Goal: Check status: Check status

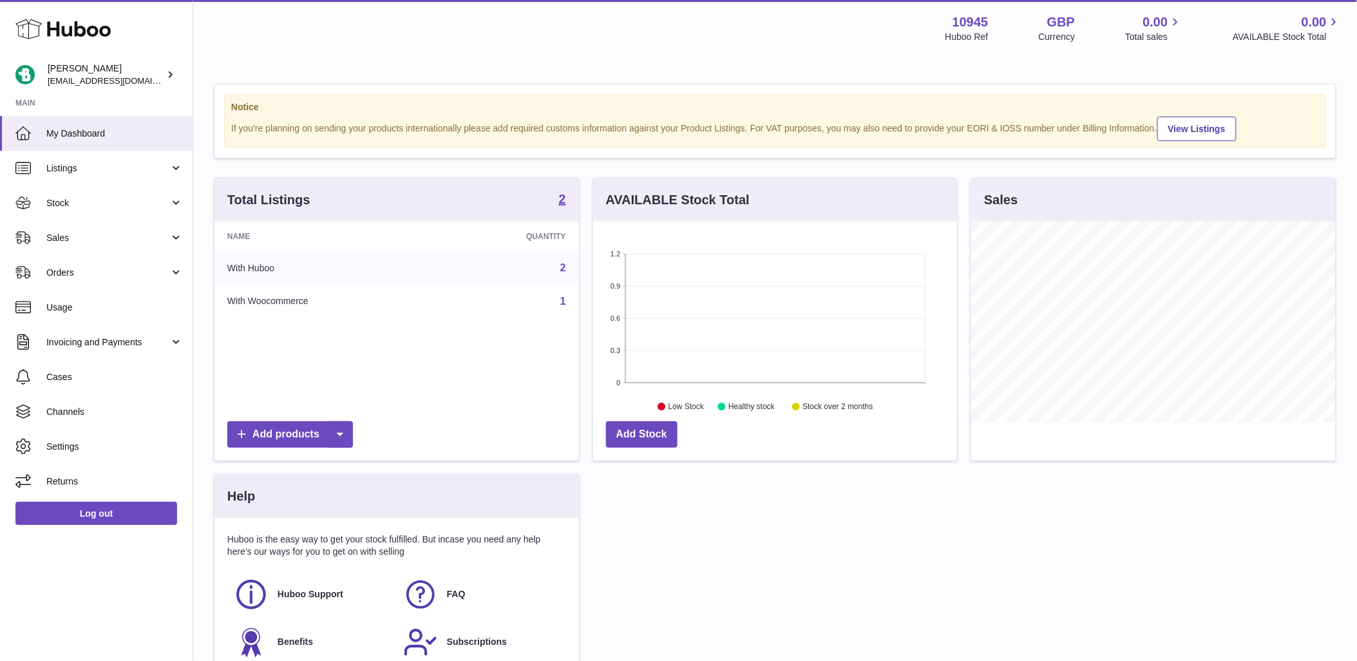
scroll to position [201, 364]
click at [95, 271] on span "Orders" at bounding box center [107, 273] width 123 height 12
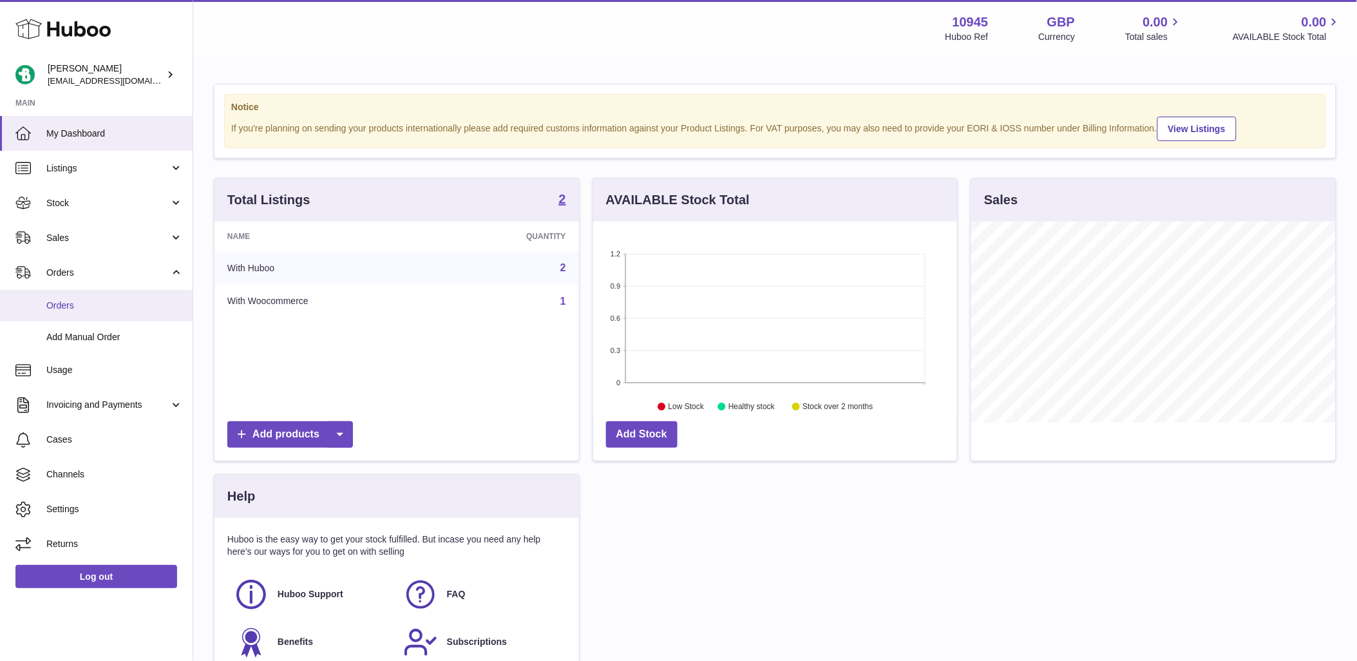
click at [90, 306] on span "Orders" at bounding box center [114, 306] width 137 height 12
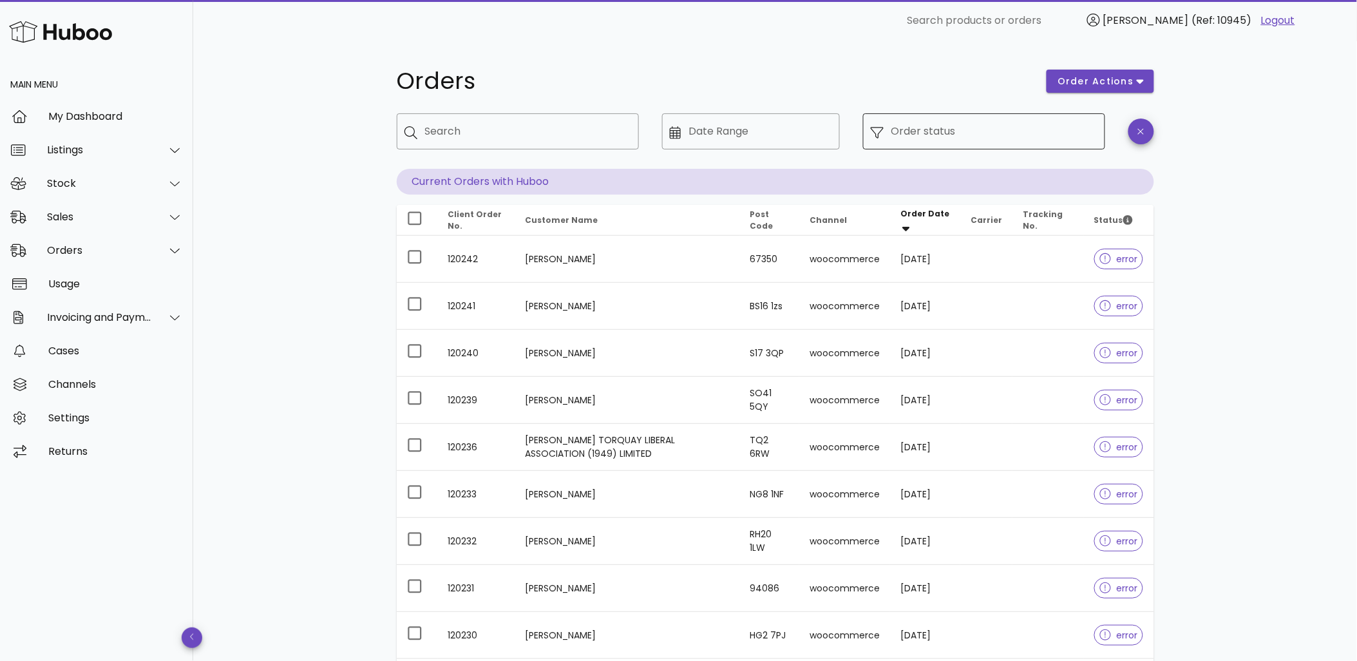
click at [991, 140] on div "Order status" at bounding box center [995, 131] width 206 height 36
click at [1020, 135] on input "Order status" at bounding box center [995, 131] width 206 height 21
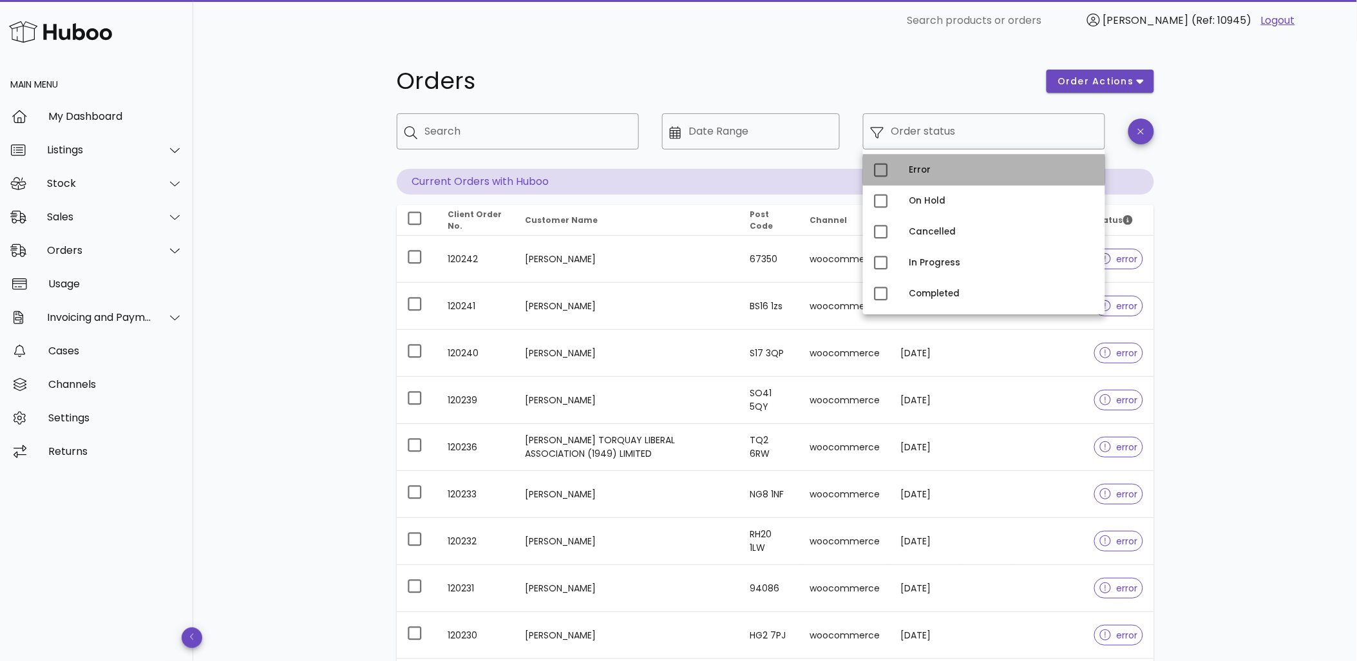
click at [962, 173] on div "Error" at bounding box center [1003, 170] width 186 height 10
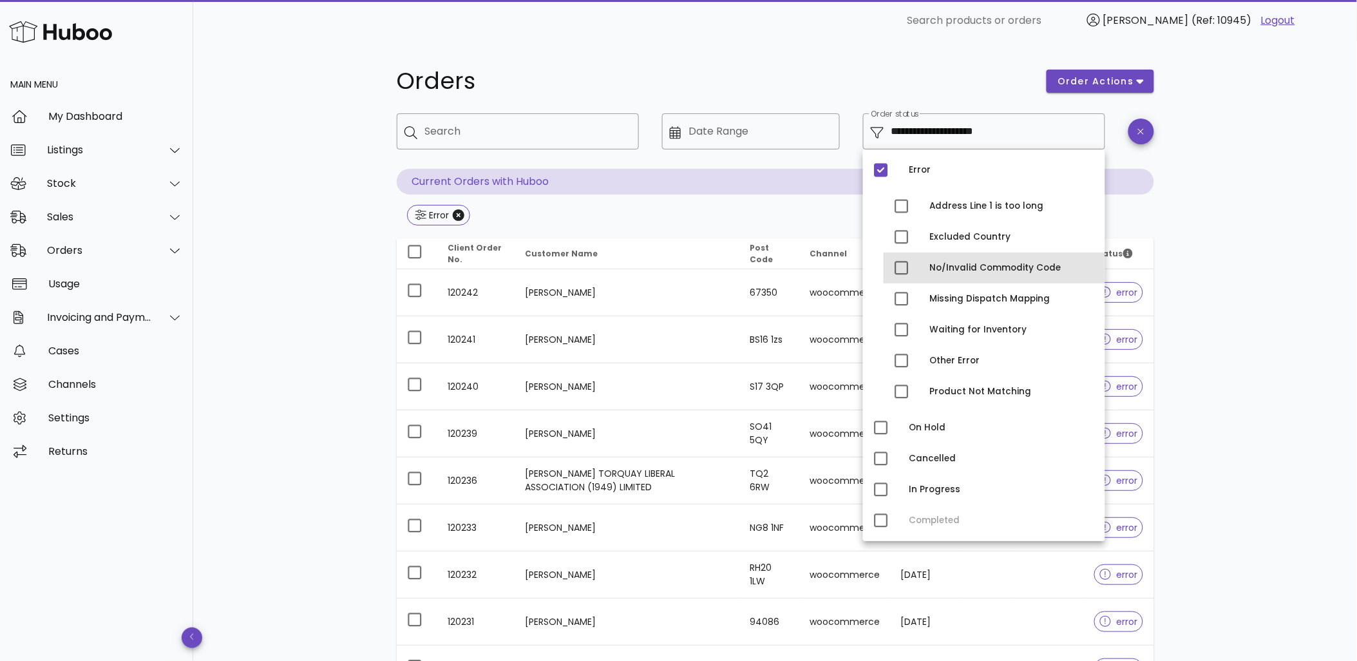
click at [996, 271] on div "No/Invalid Commodity Code" at bounding box center [1012, 268] width 165 height 10
type input "**********"
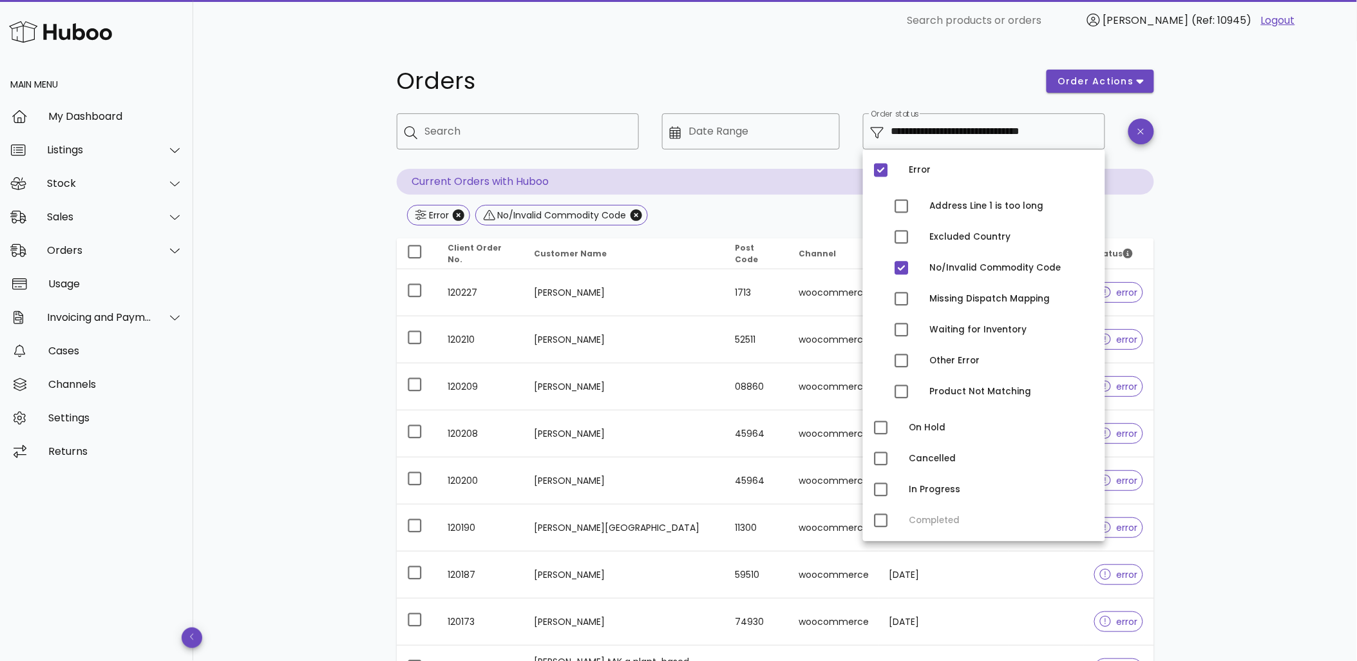
click at [1209, 226] on div "**********" at bounding box center [775, 461] width 1164 height 840
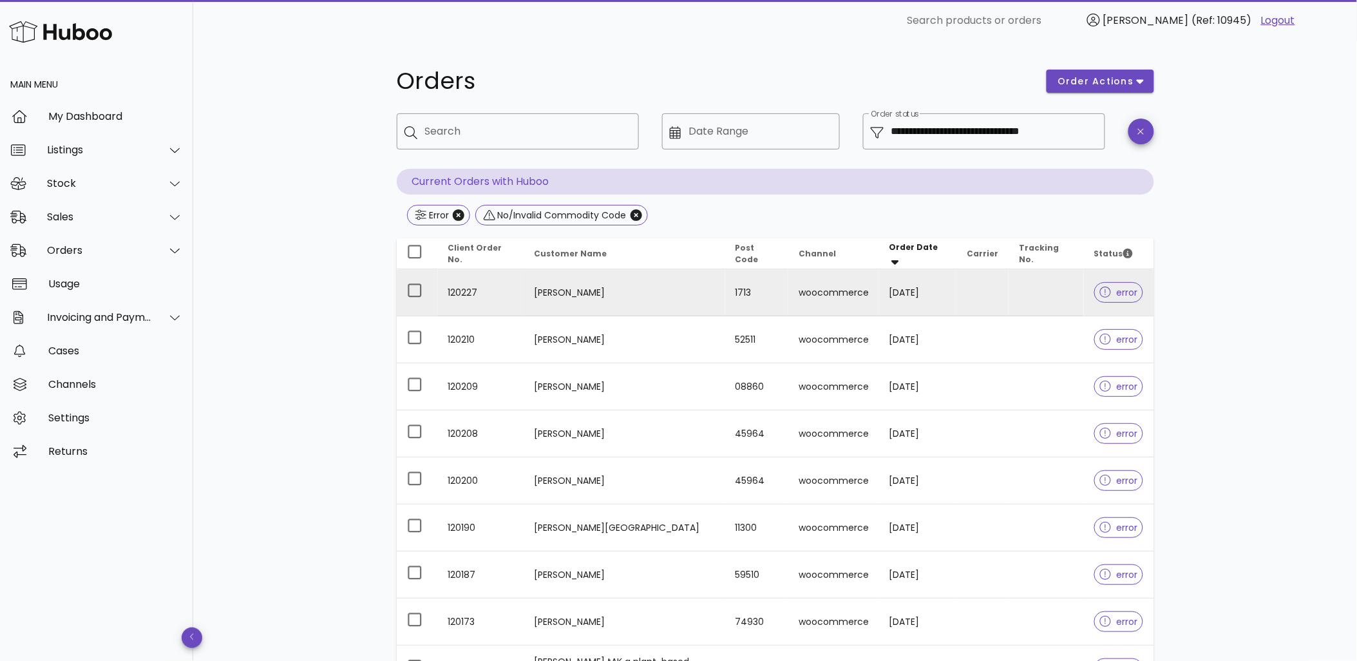
click at [700, 296] on td "Jacob Morris" at bounding box center [624, 292] width 201 height 47
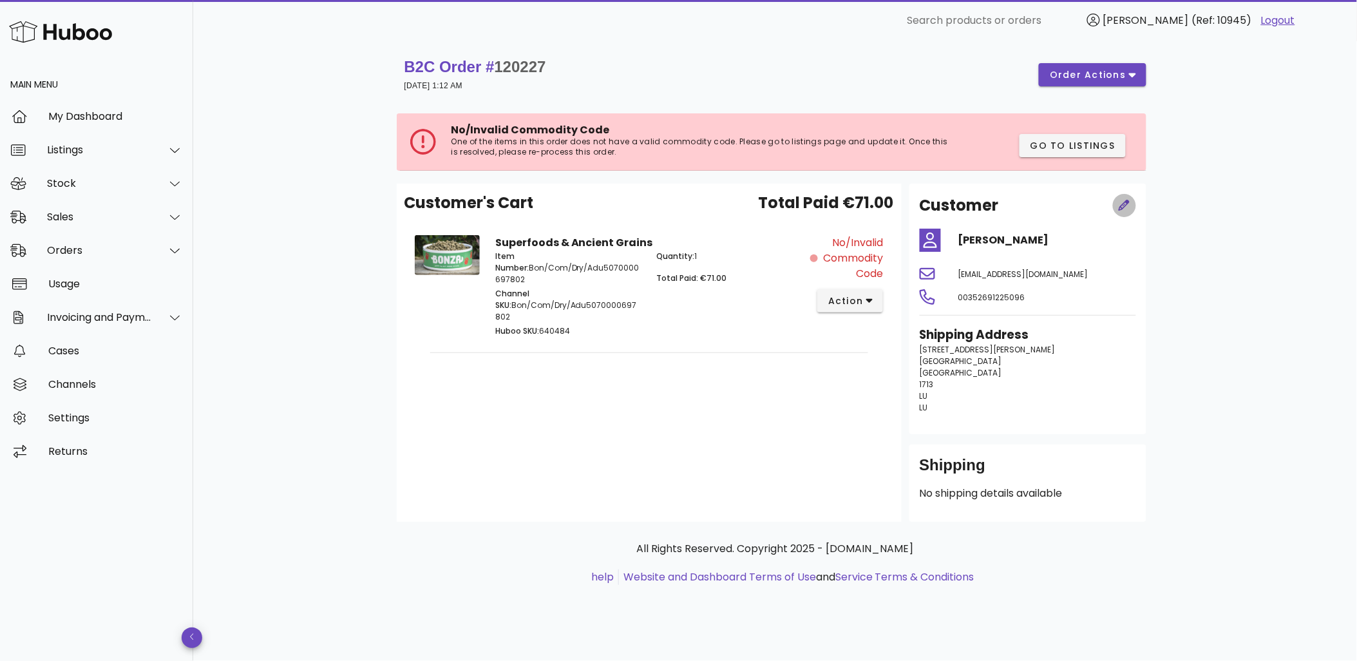
click at [1123, 209] on icon "button" at bounding box center [1124, 205] width 11 height 11
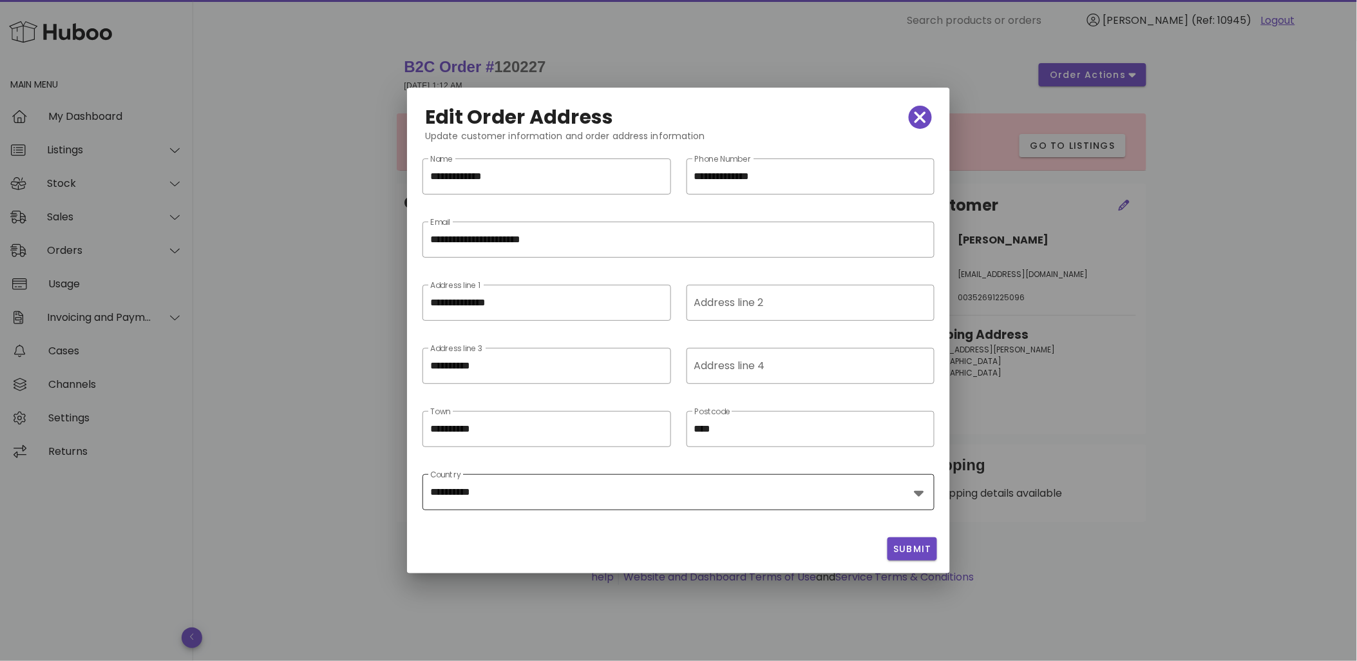
click at [716, 480] on div "**********" at bounding box center [678, 492] width 497 height 36
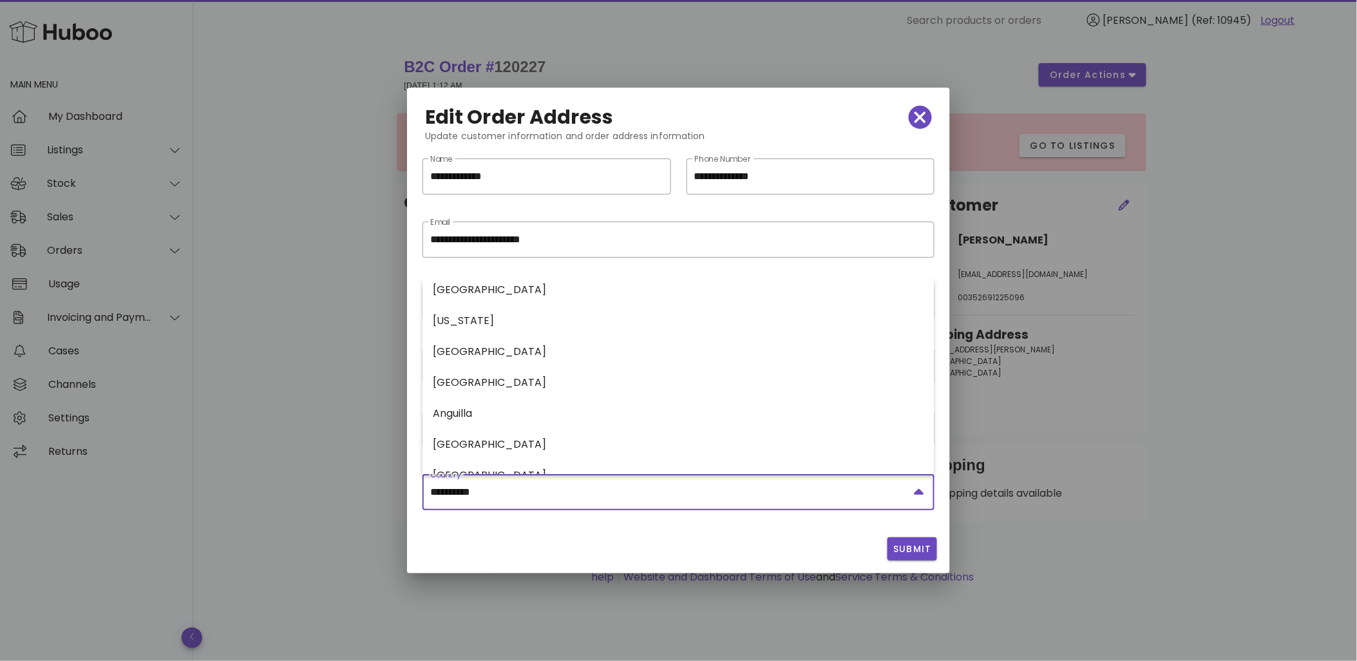
scroll to position [429, 0]
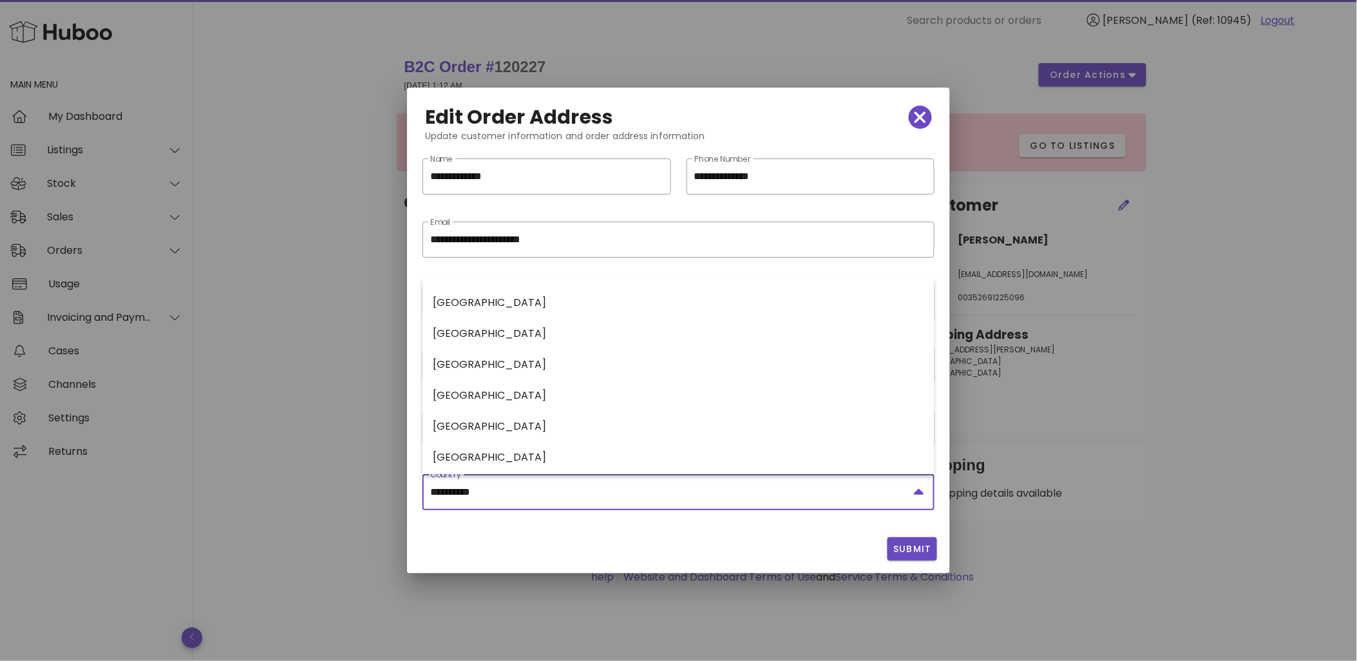
drag, startPoint x: 1148, startPoint y: 352, endPoint x: 1150, endPoint y: 367, distance: 14.9
click at [1148, 351] on div at bounding box center [678, 330] width 1357 height 661
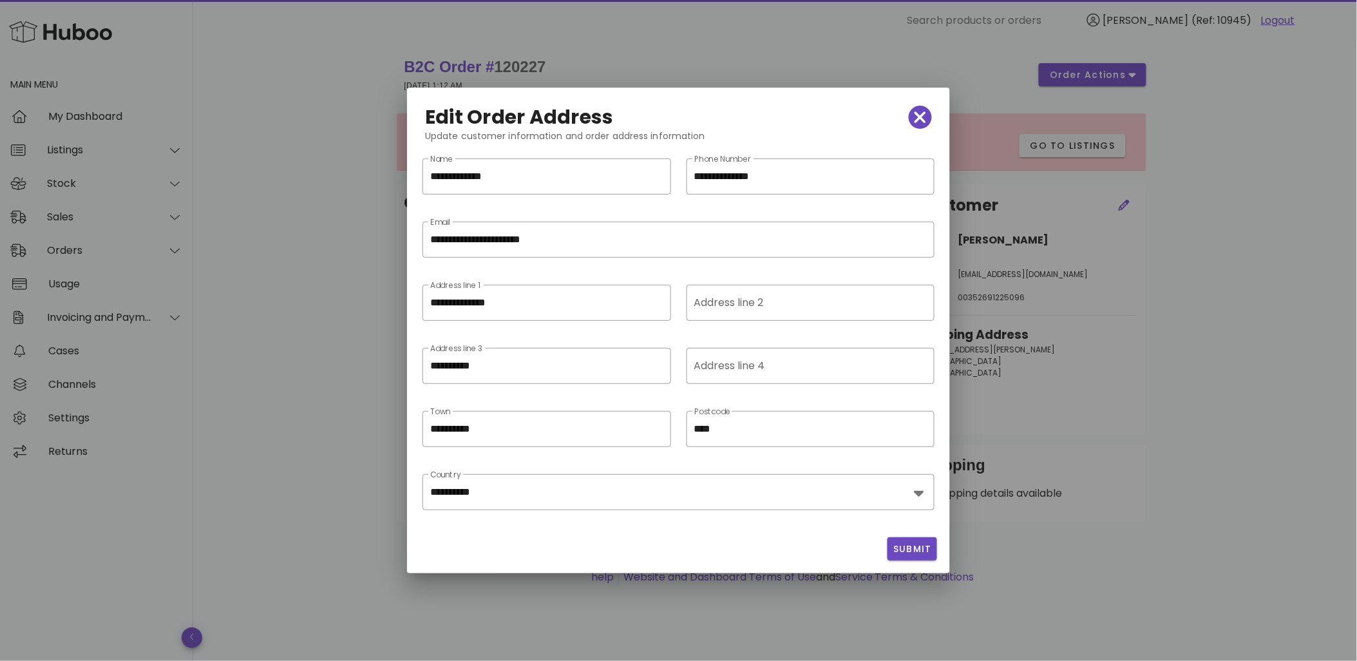
click at [296, 256] on div at bounding box center [678, 330] width 1357 height 661
click at [919, 119] on icon "button" at bounding box center [921, 117] width 12 height 12
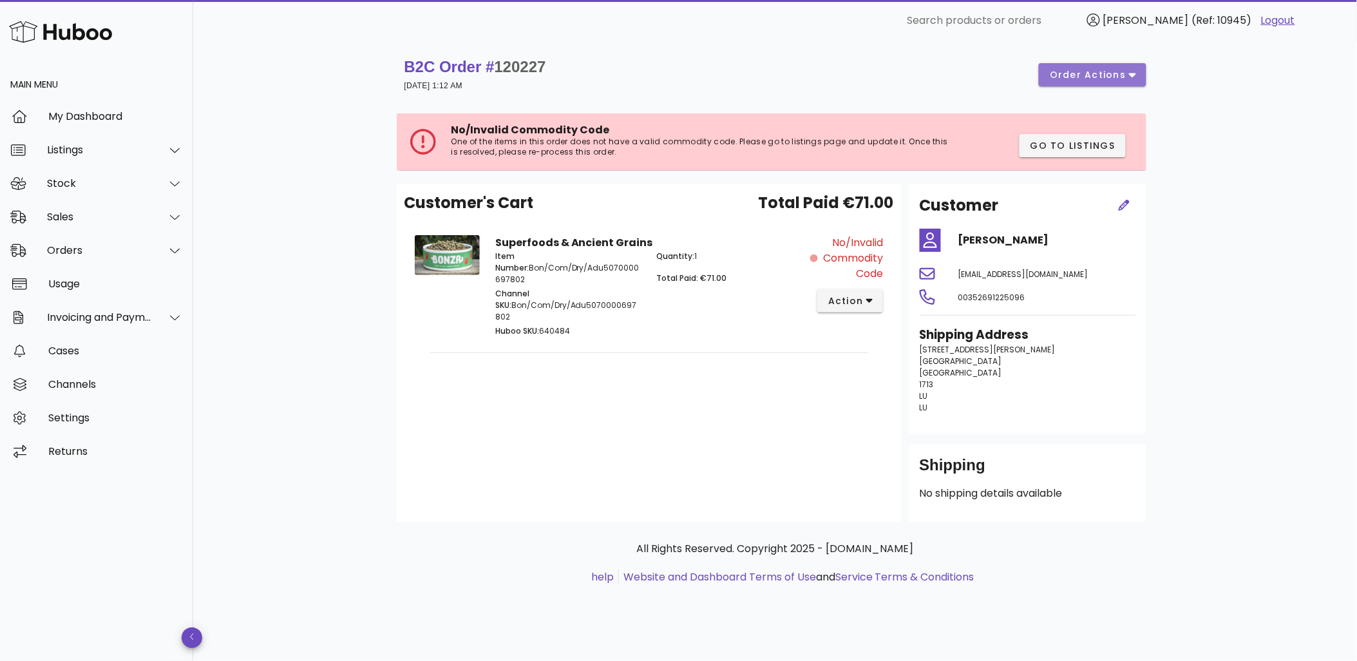
click at [1067, 81] on button "order actions" at bounding box center [1092, 74] width 107 height 23
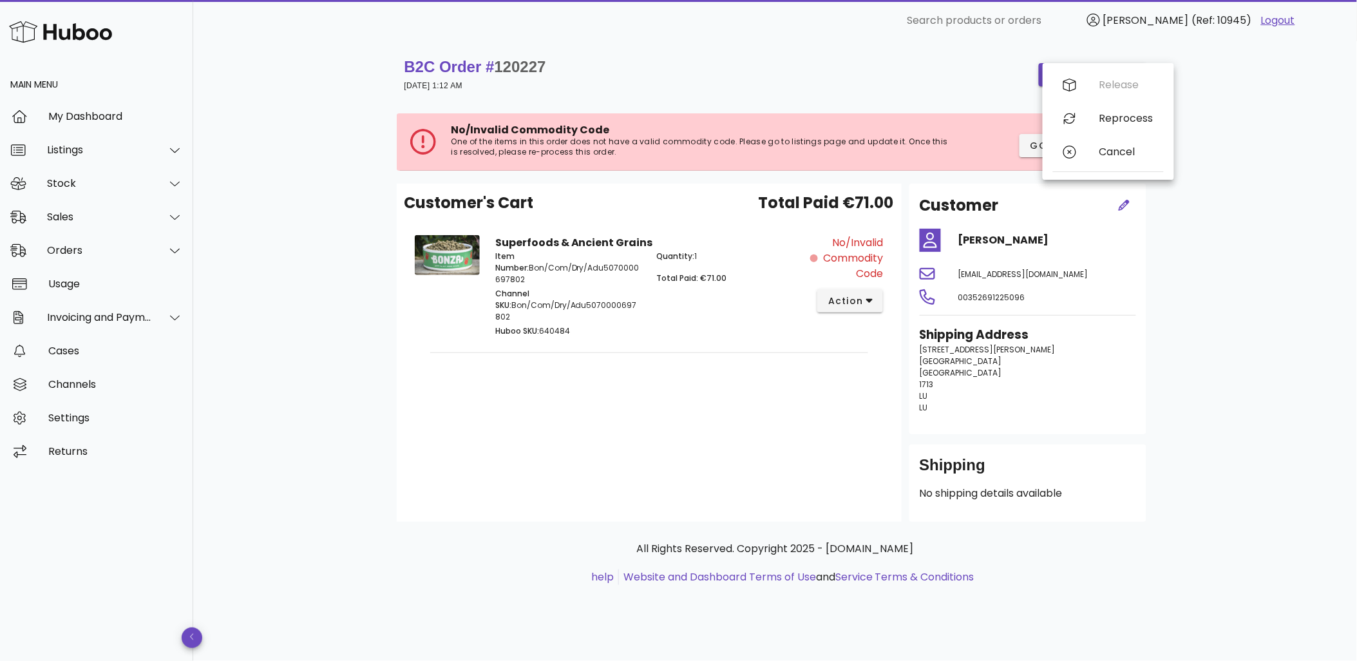
click at [1261, 148] on div "B2C Order # 120227 16 September 2025 at 1:12 AM order actions No/Invalid Commod…" at bounding box center [775, 351] width 1164 height 620
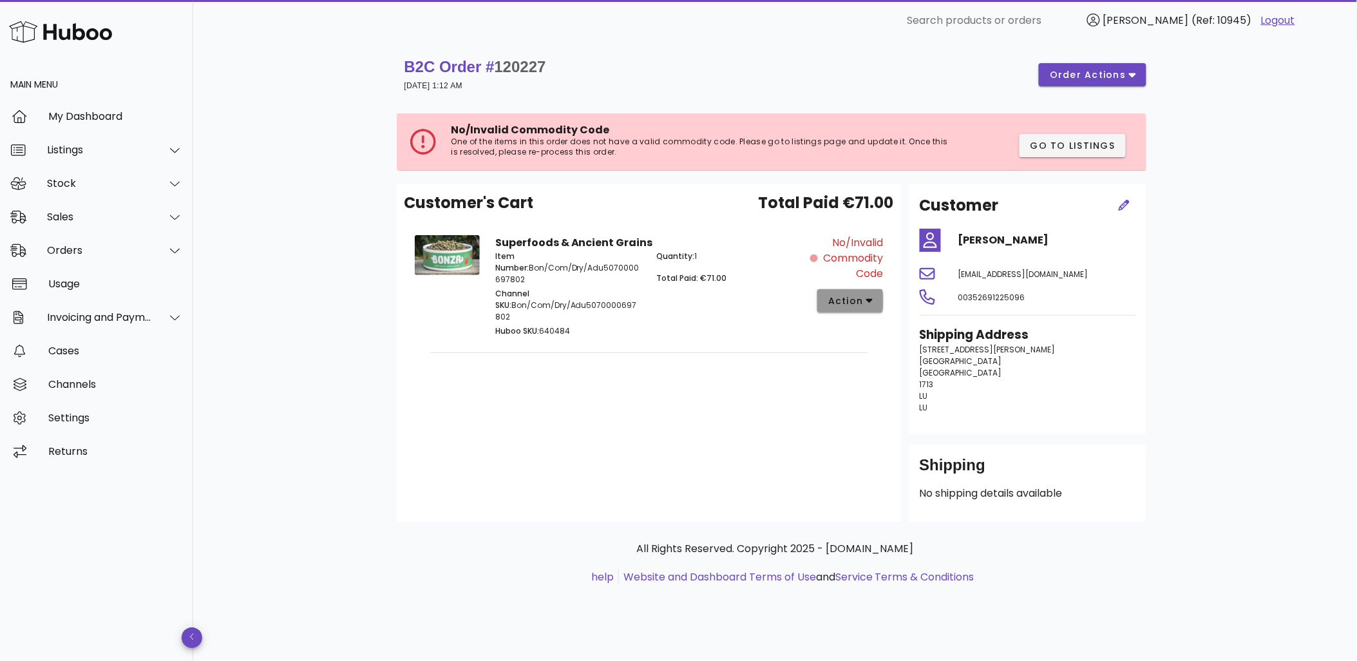
click at [846, 298] on span "action" at bounding box center [846, 301] width 36 height 14
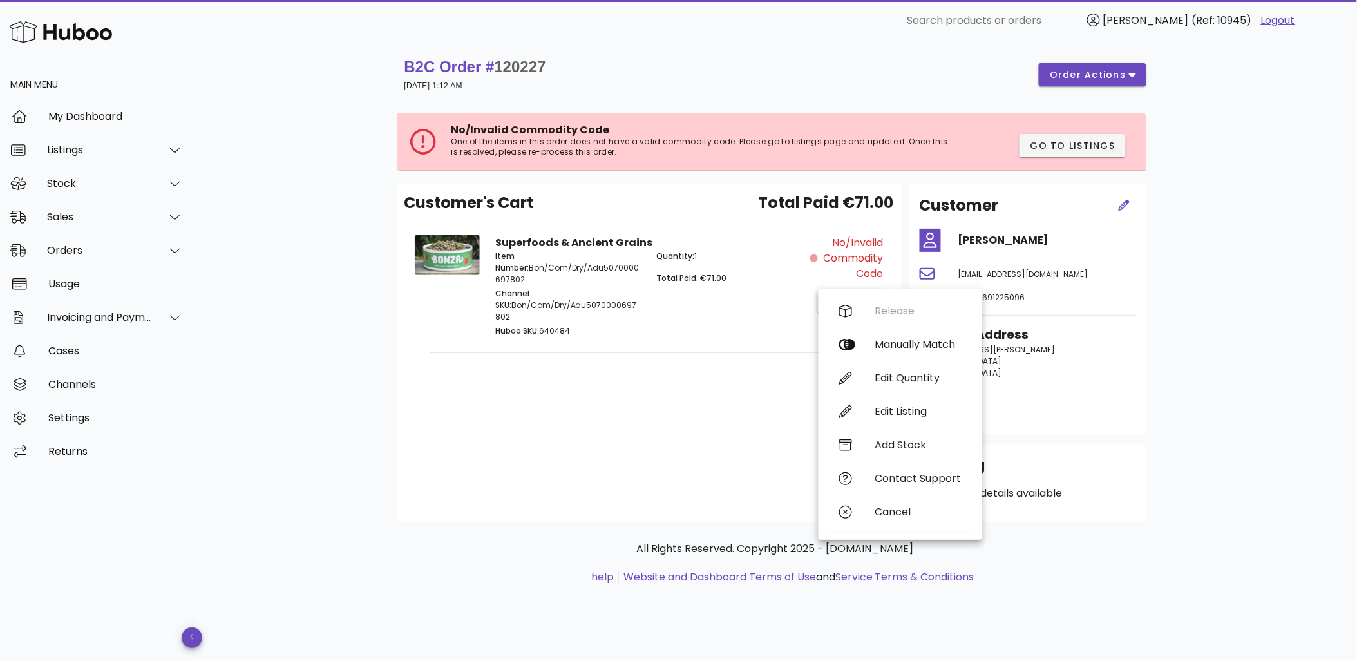
drag, startPoint x: 617, startPoint y: 388, endPoint x: 667, endPoint y: 332, distance: 75.2
click at [616, 388] on div "Customer's Cart Total Paid €71.00 Superfoods & Ancient Grains Item Number: Bon/…" at bounding box center [649, 353] width 505 height 338
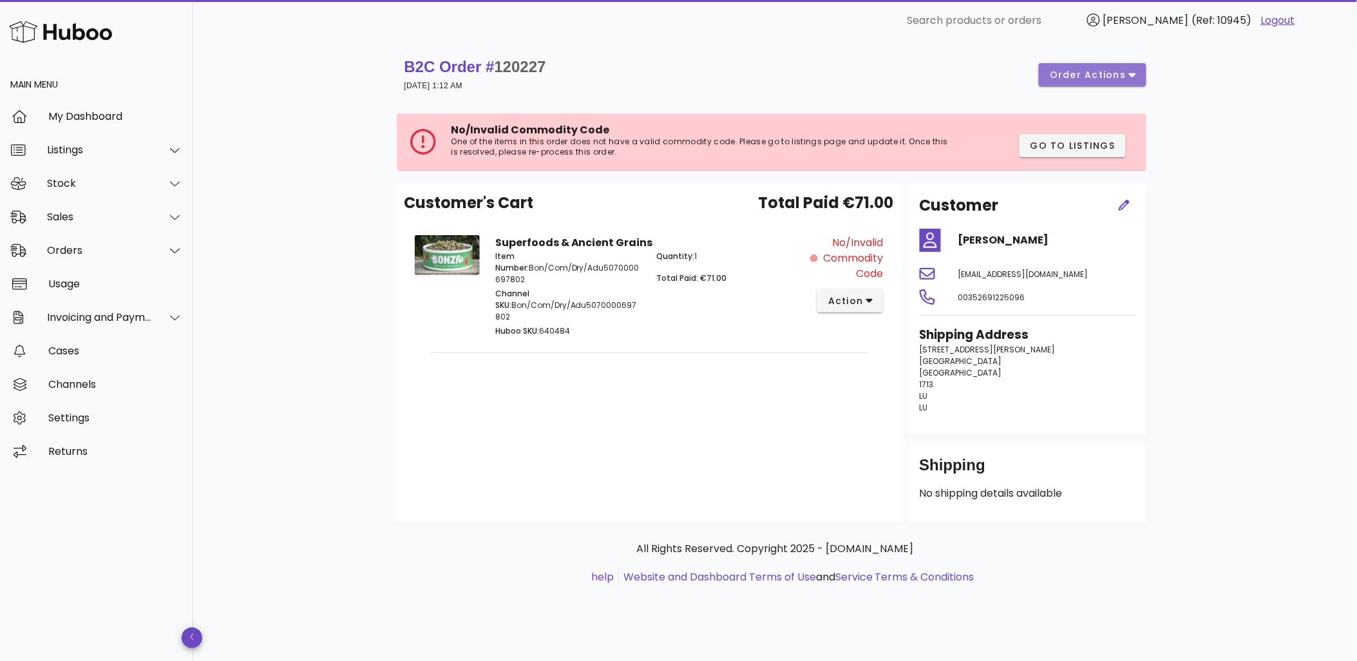
click at [1113, 74] on span "order actions" at bounding box center [1087, 75] width 77 height 14
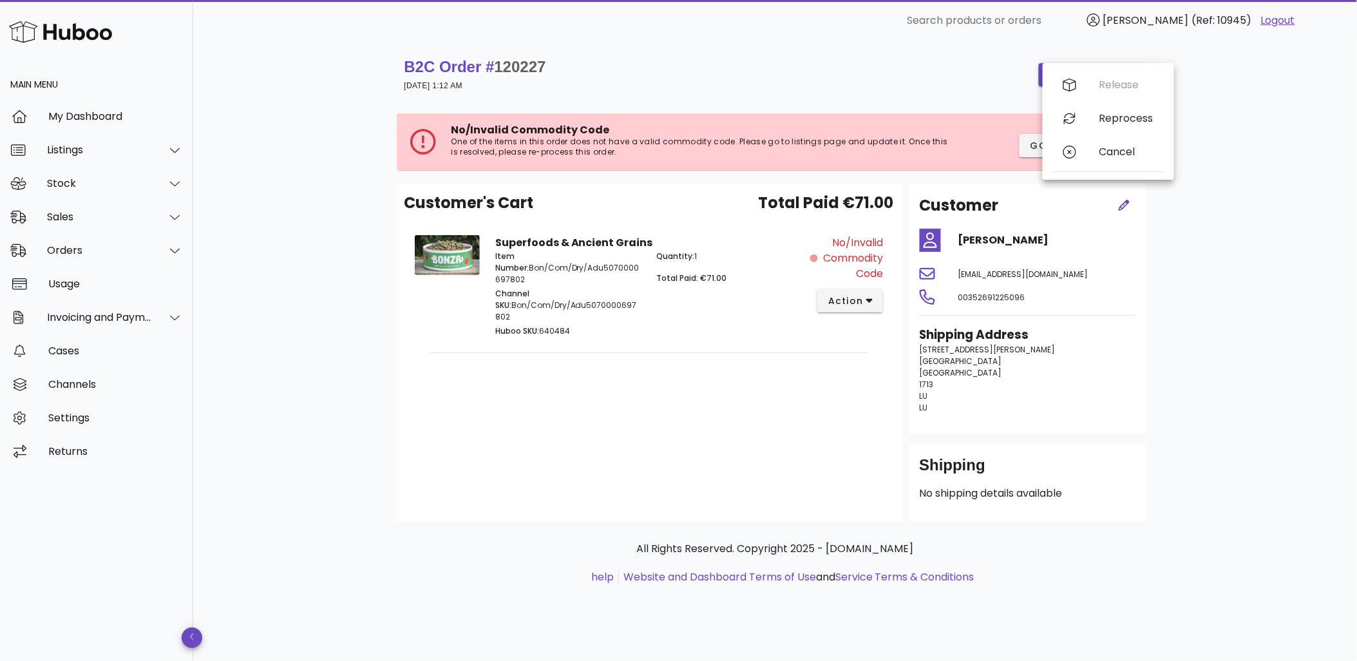
click at [1198, 99] on div "B2C Order # 120227 16 September 2025 at 1:12 AM order actions No/Invalid Commod…" at bounding box center [775, 351] width 1164 height 620
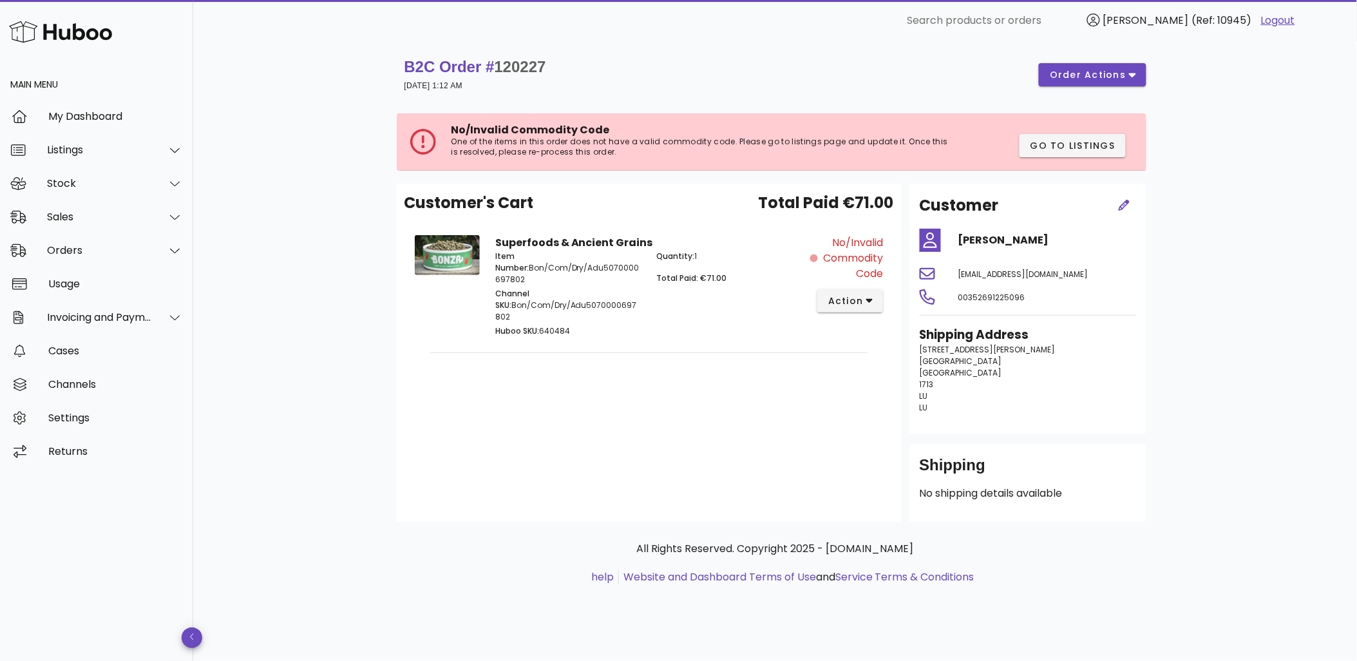
click at [794, 184] on div "Customer's Cart Total Paid €71.00 Superfoods & Ancient Grains Item Number: Bon/…" at bounding box center [649, 353] width 505 height 338
